Goal: Transaction & Acquisition: Obtain resource

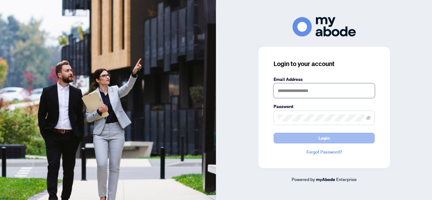
type input "**********"
click at [283, 137] on button "Login" at bounding box center [323, 138] width 101 height 11
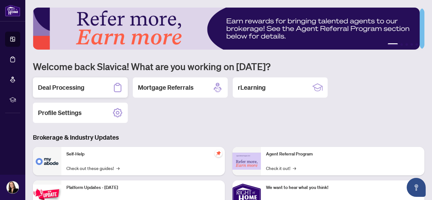
click at [51, 93] on div "Deal Processing" at bounding box center [80, 87] width 95 height 20
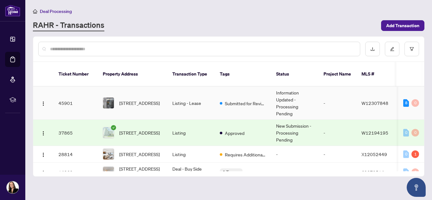
click at [289, 97] on td "Information Updated - Processing Pending" at bounding box center [294, 103] width 47 height 33
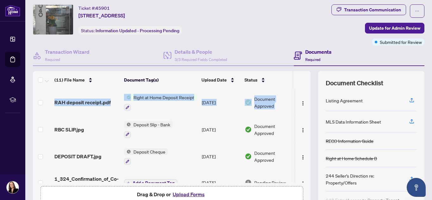
drag, startPoint x: 306, startPoint y: 97, endPoint x: 307, endPoint y: 76, distance: 20.6
click at [307, 76] on div "(11) File Name Document Tag(s) Upload Date Status RAH deposit receipt.pdf Right…" at bounding box center [228, 142] width 391 height 142
click at [303, 76] on th at bounding box center [300, 80] width 15 height 18
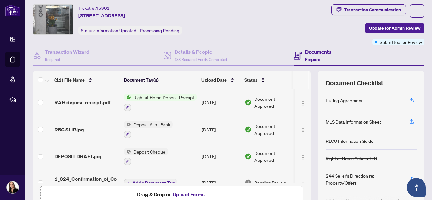
click at [161, 96] on span "Right at Home Deposit Receipt" at bounding box center [164, 97] width 66 height 7
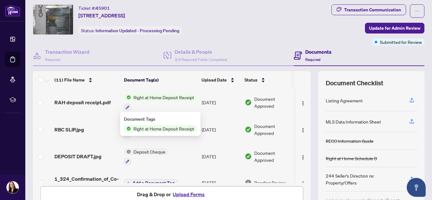
click at [148, 128] on span "Right at Home Deposit Receipt" at bounding box center [164, 128] width 66 height 7
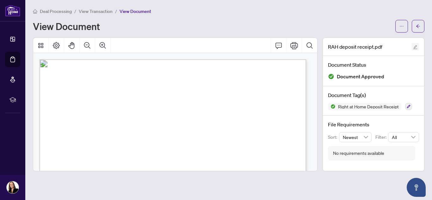
click at [418, 46] on button "button" at bounding box center [415, 47] width 8 height 8
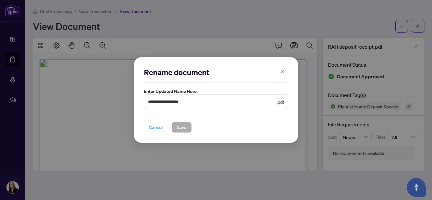
click at [156, 127] on span "Cancel" at bounding box center [156, 127] width 14 height 10
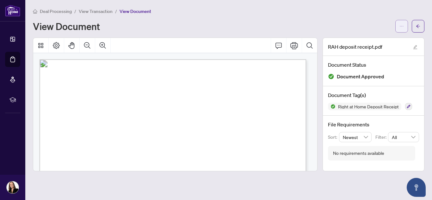
click at [399, 27] on button "button" at bounding box center [401, 26] width 13 height 13
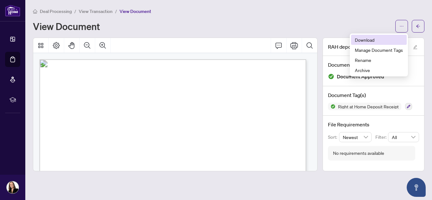
click at [370, 39] on span "Download" at bounding box center [379, 39] width 48 height 7
